Goal: Information Seeking & Learning: Learn about a topic

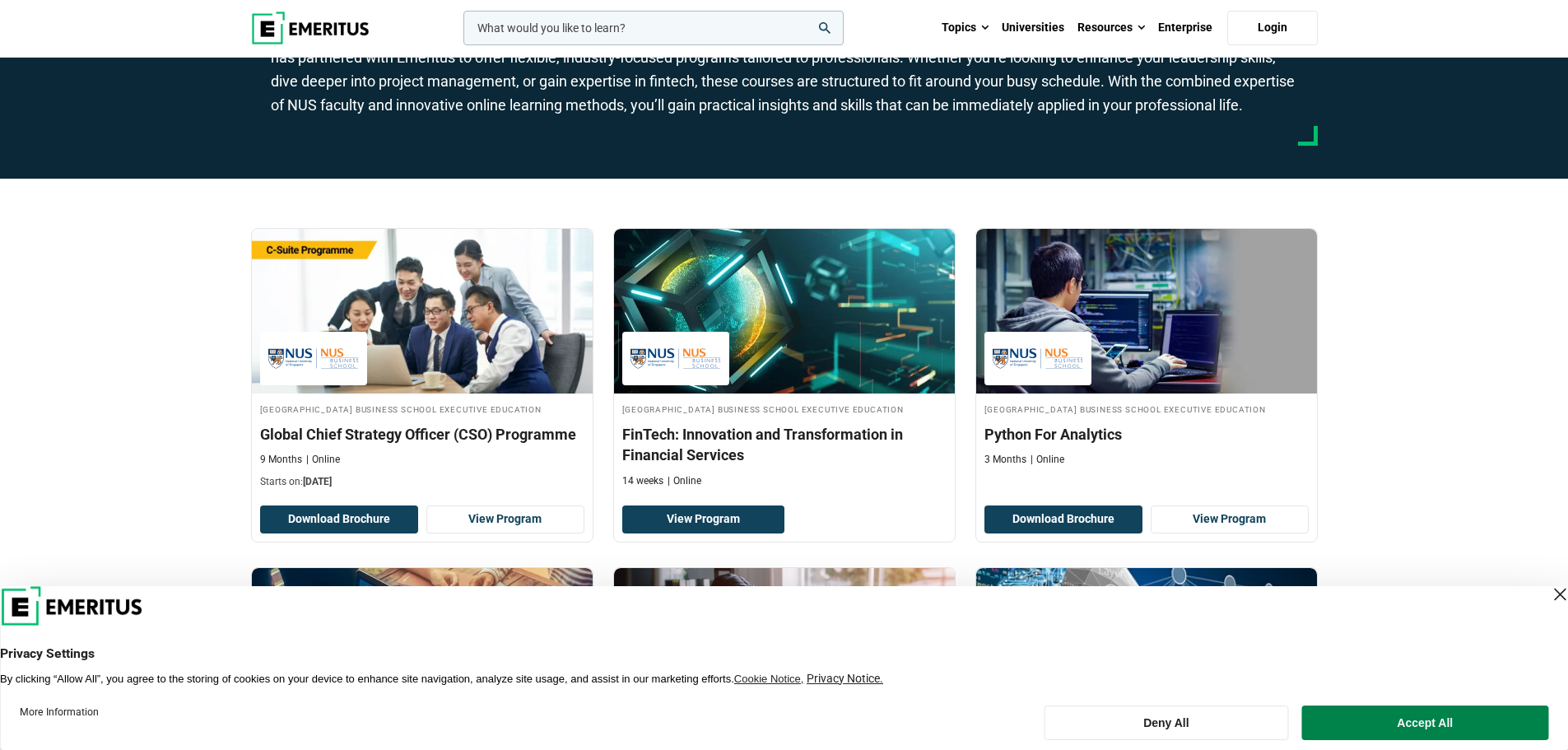
scroll to position [248, 0]
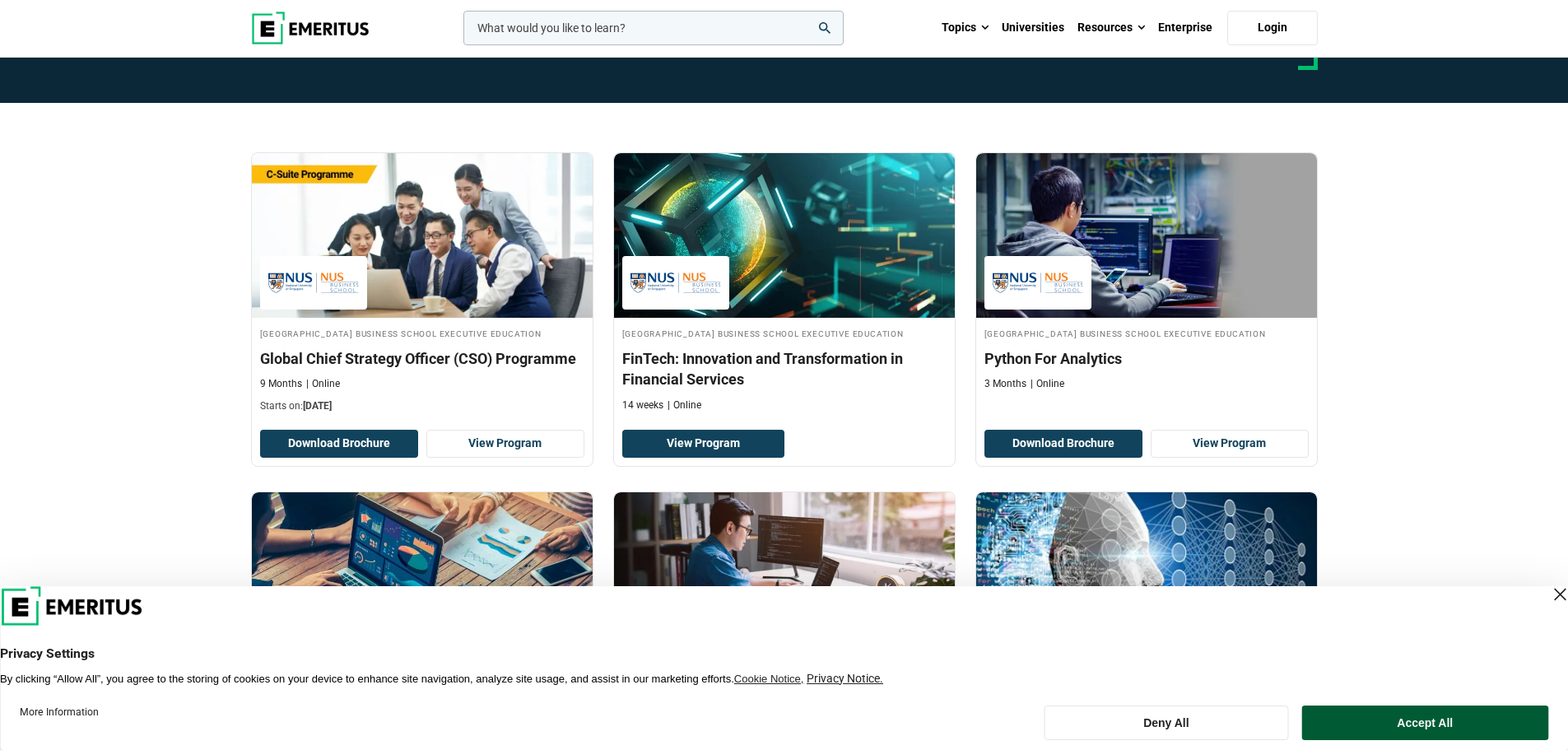
click at [1424, 737] on button "Accept All" at bounding box center [1426, 723] width 246 height 35
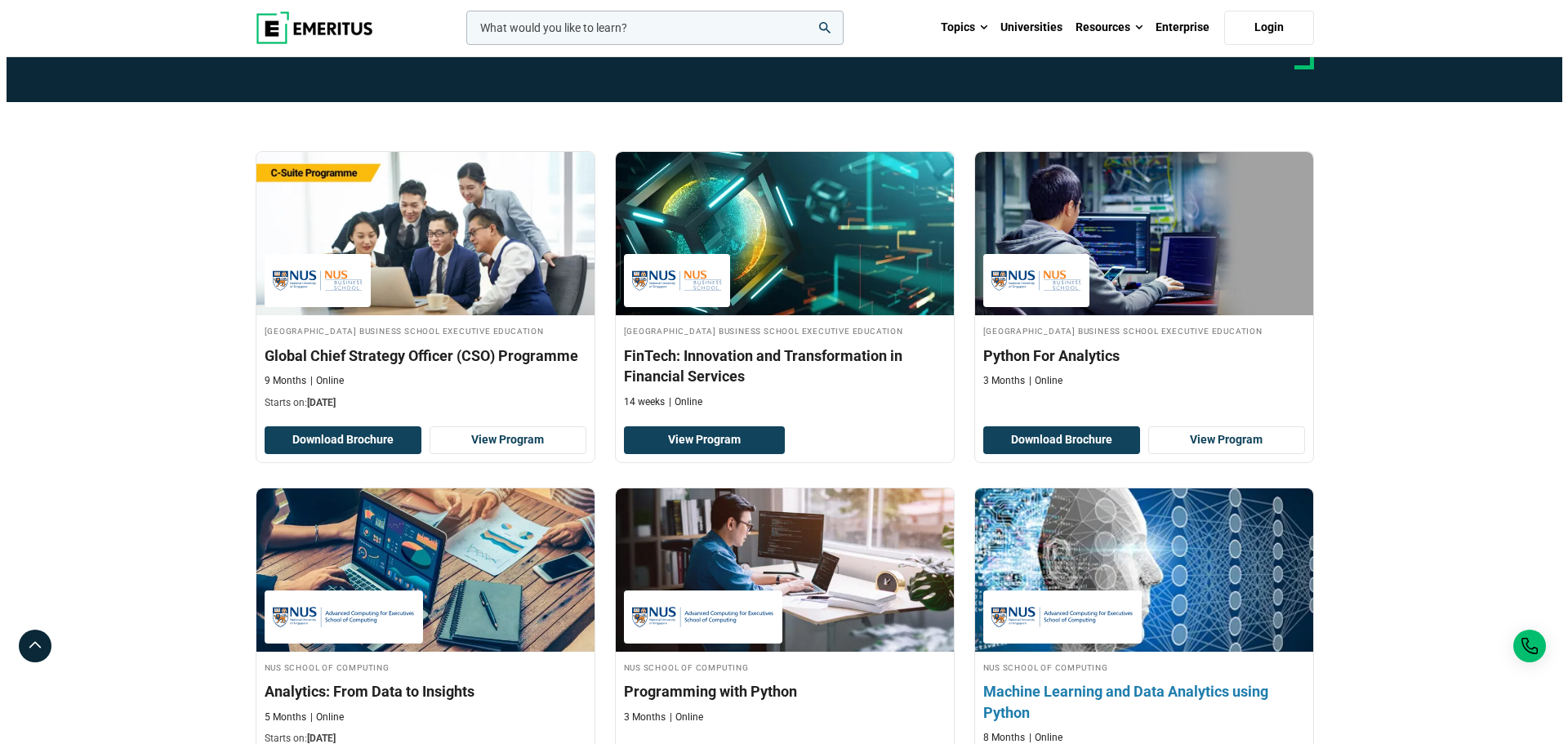
scroll to position [0, 0]
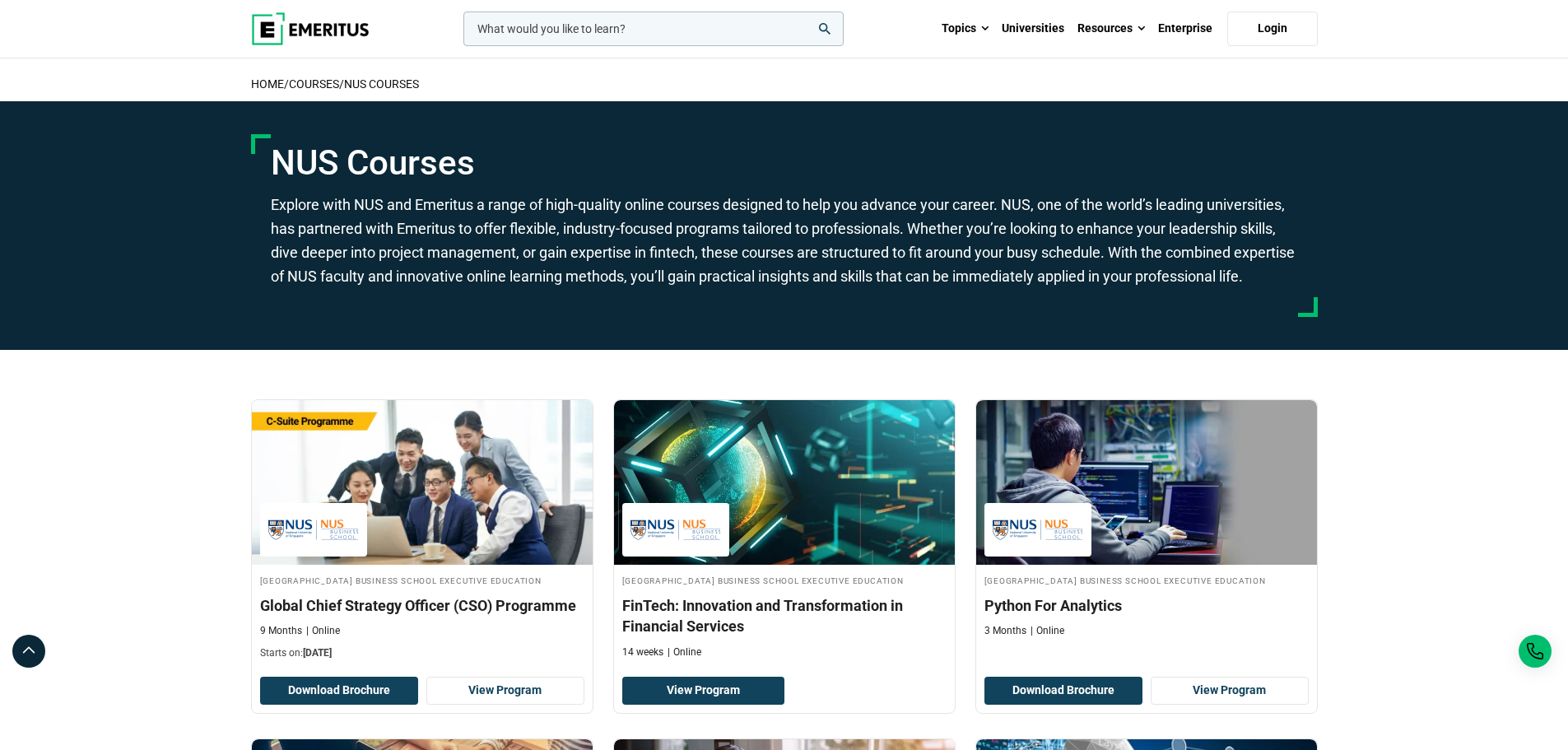
click at [515, 25] on input "woocommerce-product-search-field-0" at bounding box center [654, 28] width 381 height 35
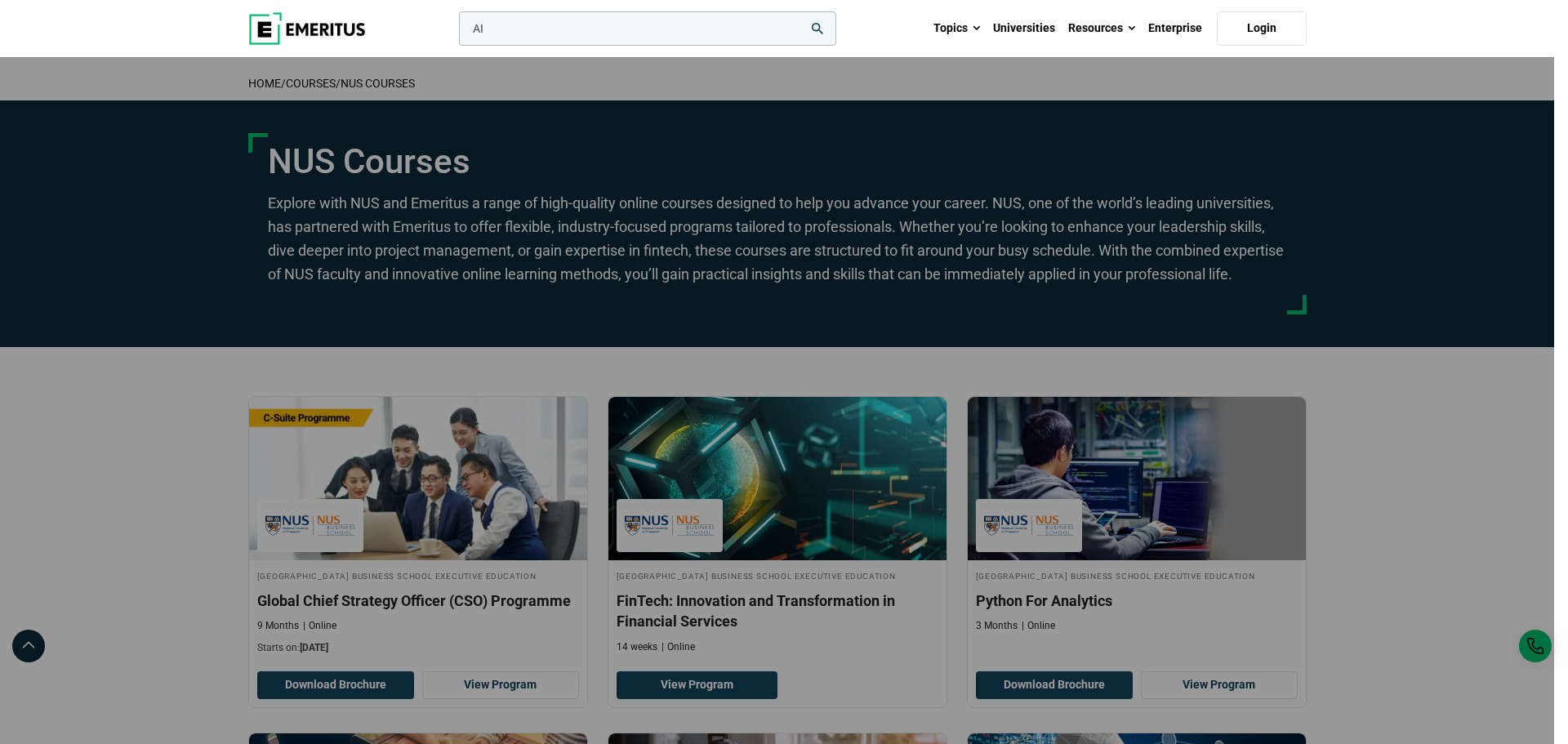
type input "AI"
click at [456, 33] on button "search" at bounding box center [456, 33] width 0 height 0
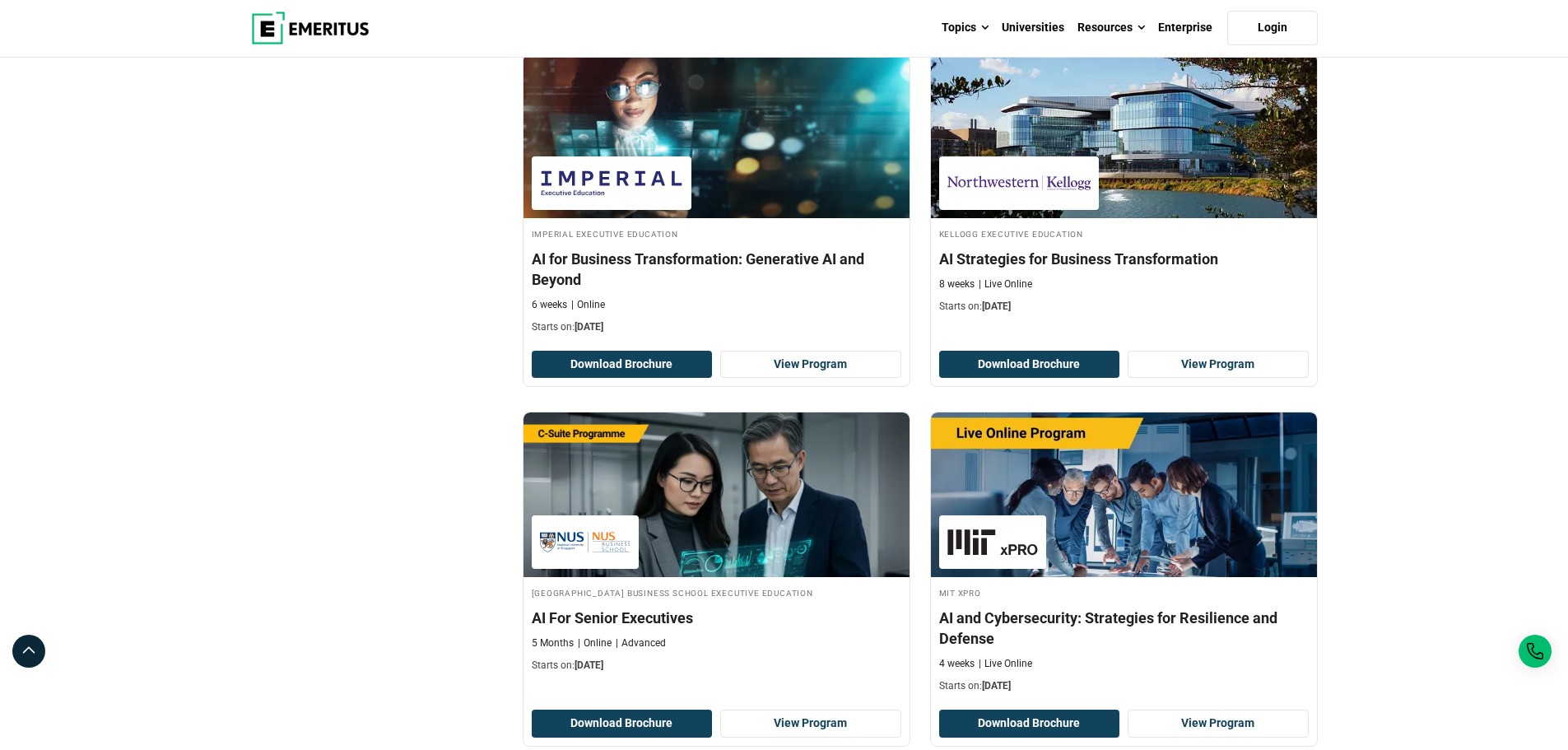
scroll to position [577, 0]
